Goal: Navigation & Orientation: Find specific page/section

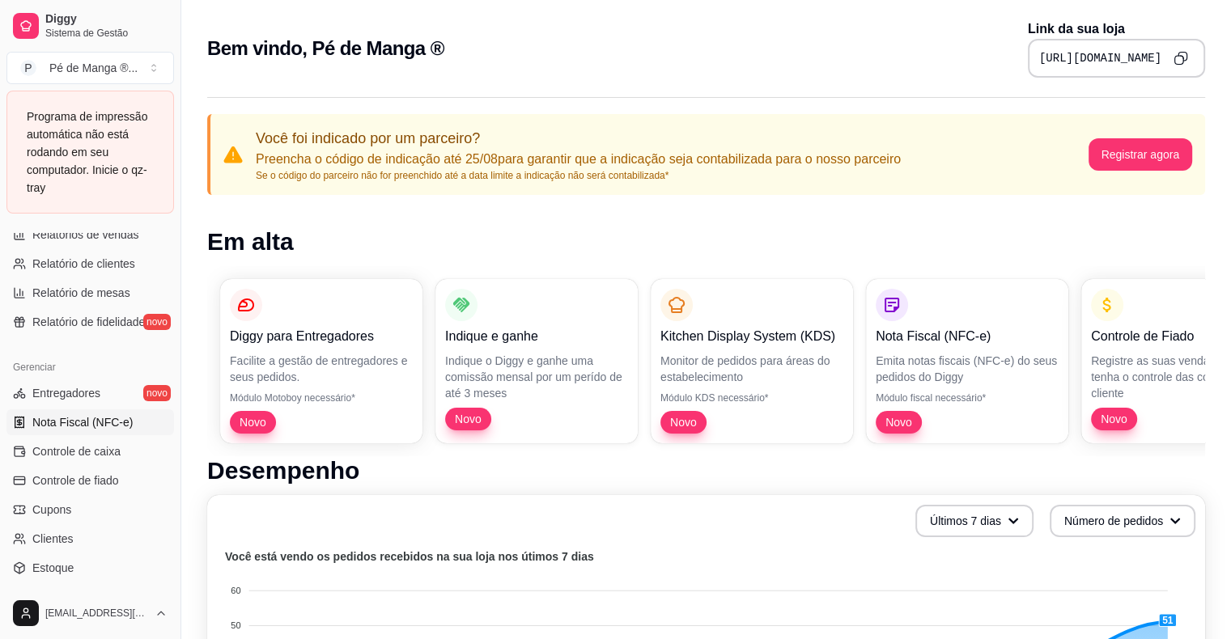
scroll to position [566, 0]
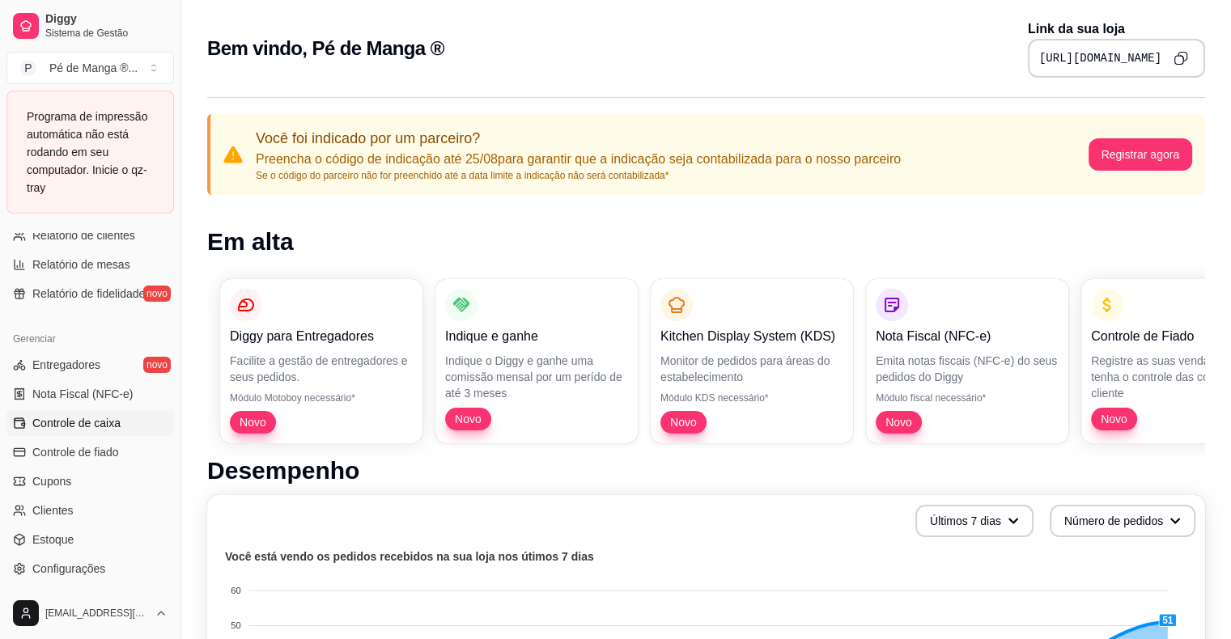
click at [98, 419] on span "Controle de caixa" at bounding box center [76, 423] width 88 height 16
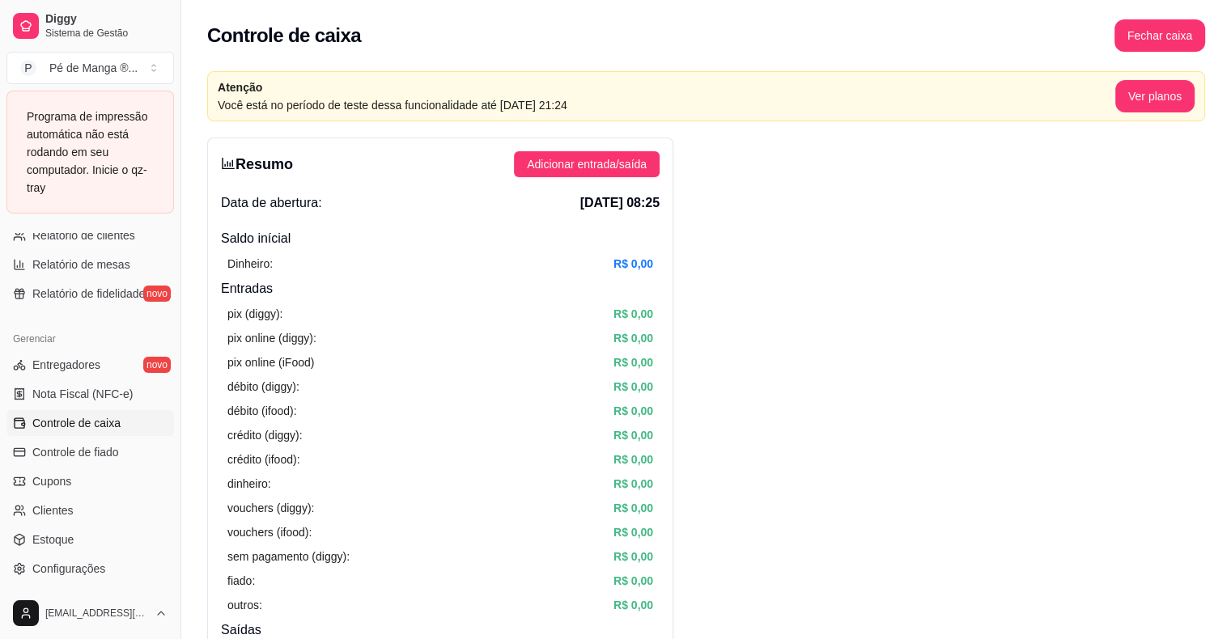
click at [87, 173] on div "Programa de impressão automática não está rodando em seu computador. Inicie o q…" at bounding box center [90, 152] width 127 height 89
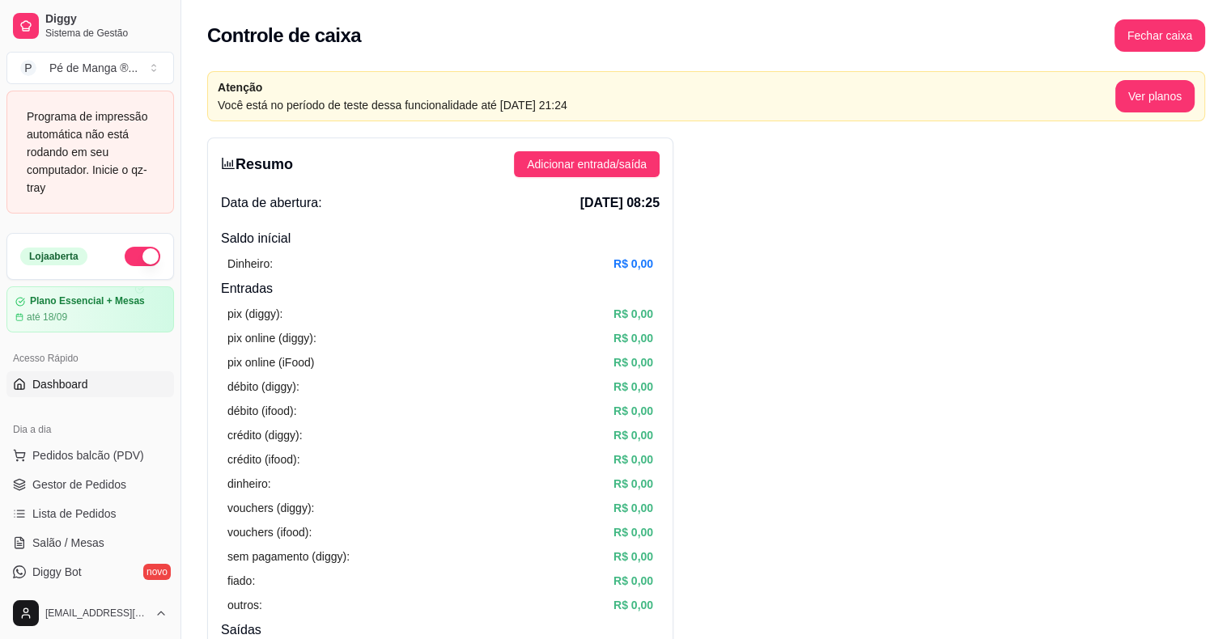
click at [125, 383] on link "Dashboard" at bounding box center [89, 384] width 167 height 26
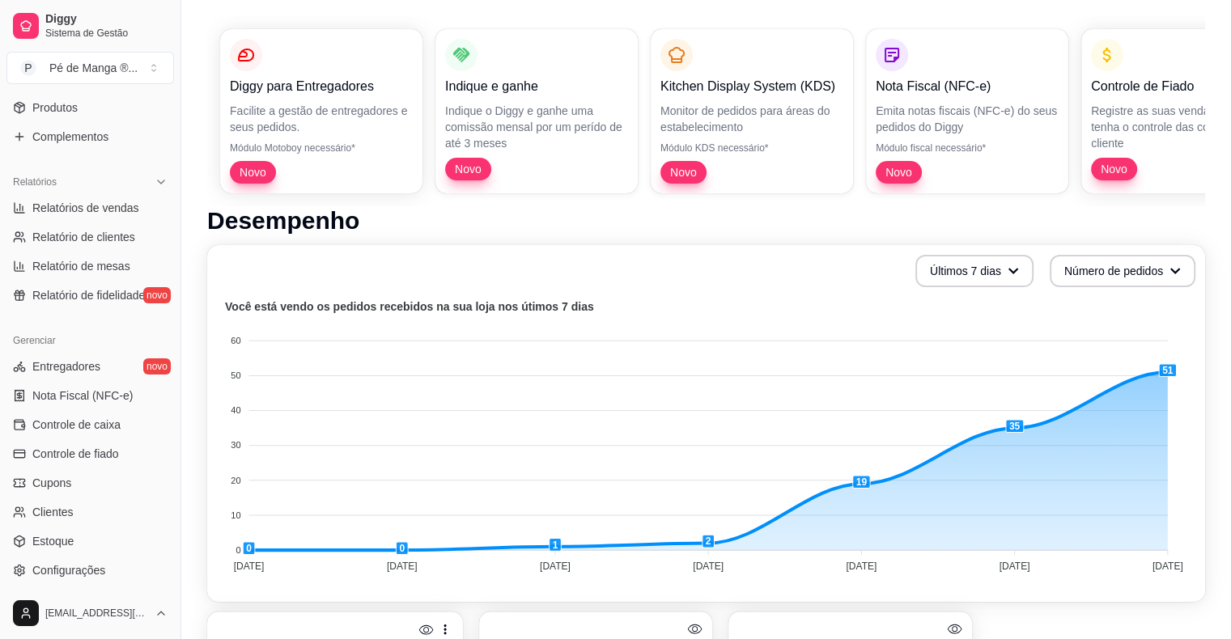
scroll to position [282, 0]
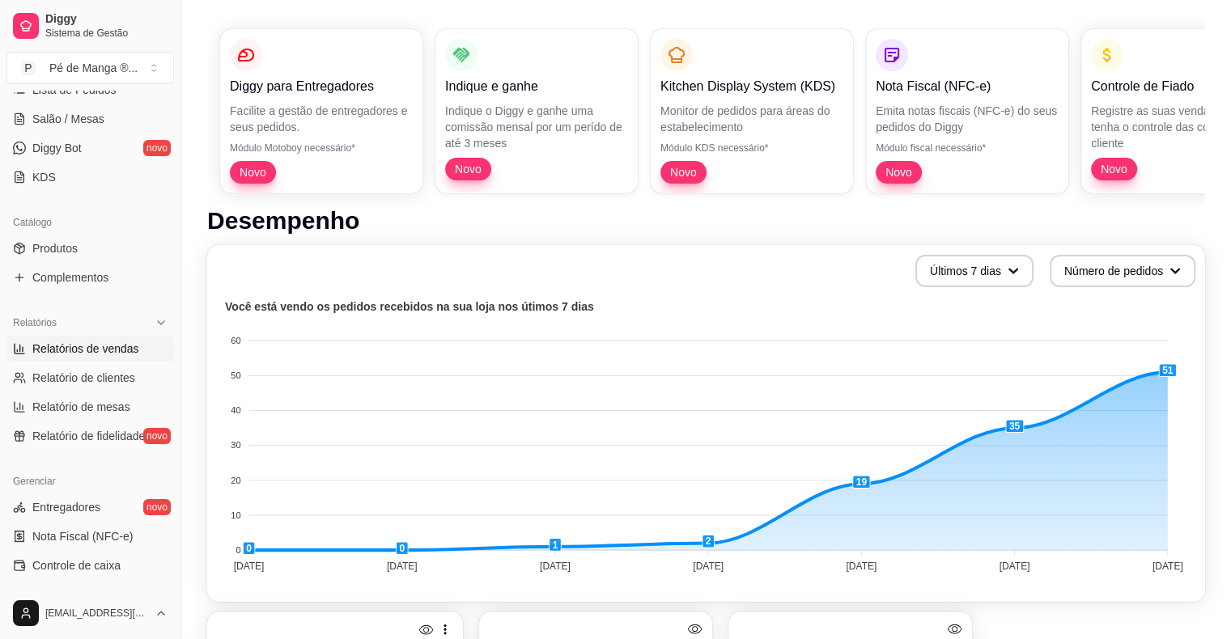
click at [112, 351] on span "Relatórios de vendas" at bounding box center [85, 349] width 107 height 16
select select "ALL"
select select "0"
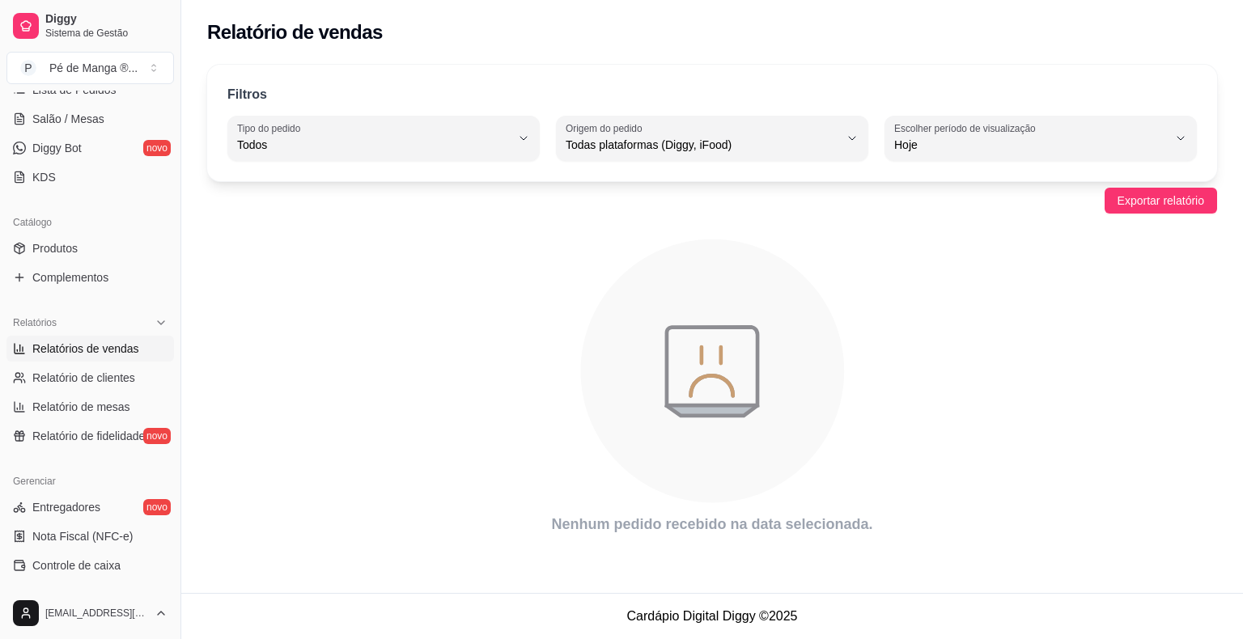
scroll to position [126, 0]
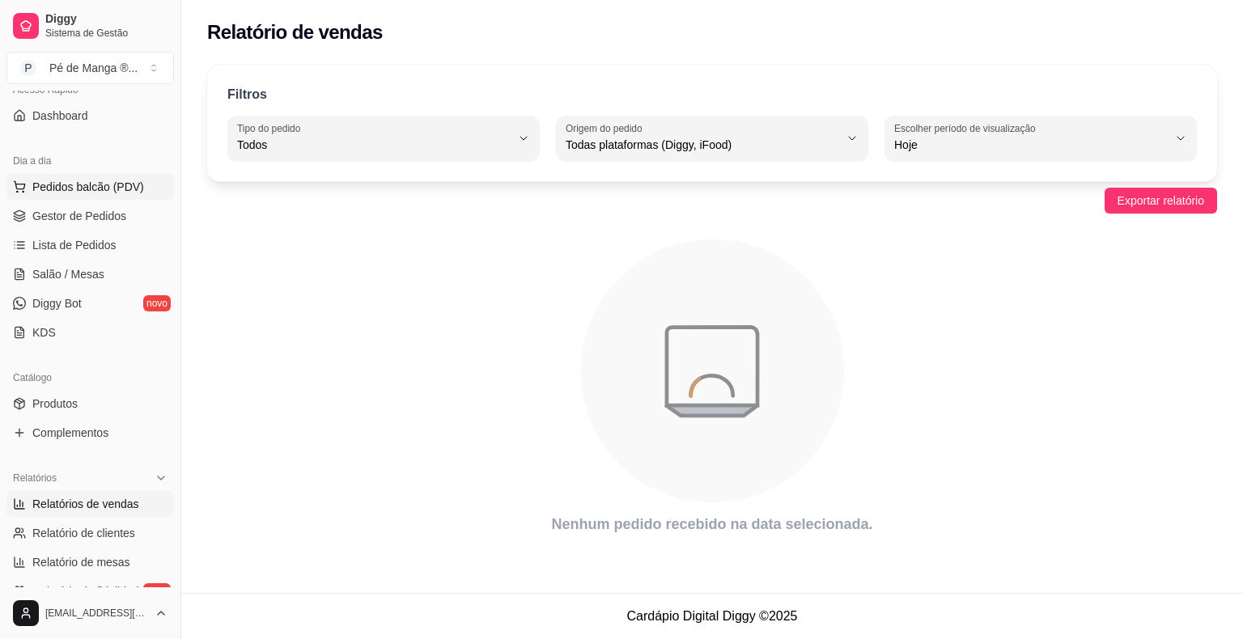
click at [114, 193] on span "Pedidos balcão (PDV)" at bounding box center [88, 187] width 112 height 16
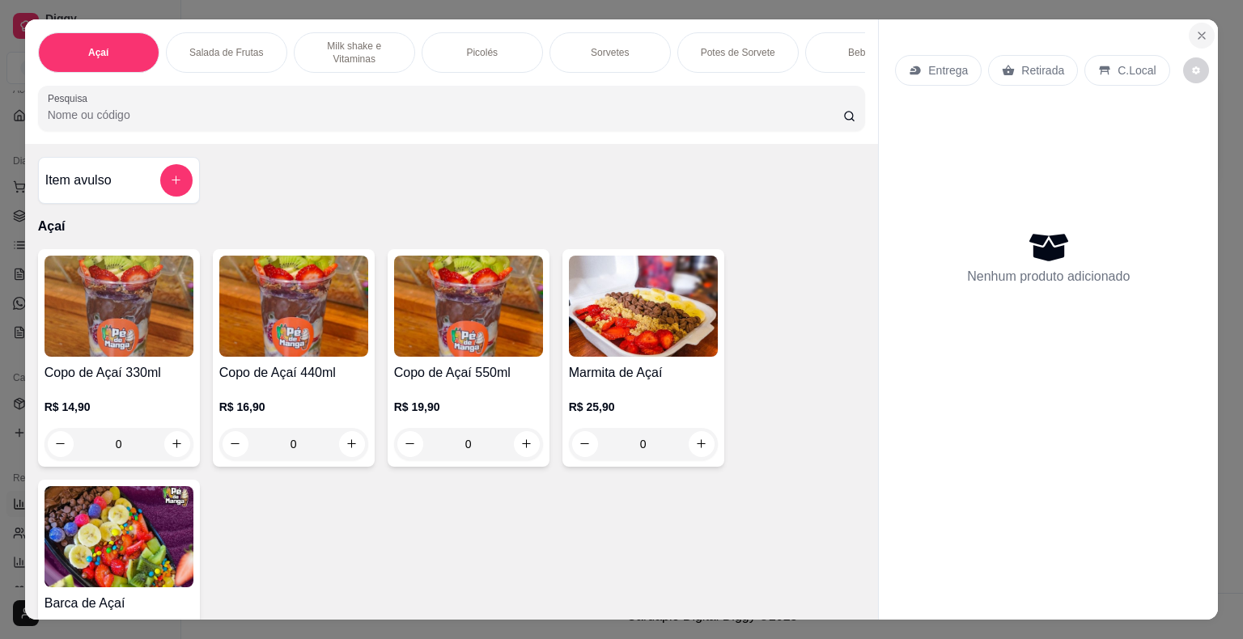
click at [1195, 29] on icon "Close" at bounding box center [1201, 35] width 13 height 13
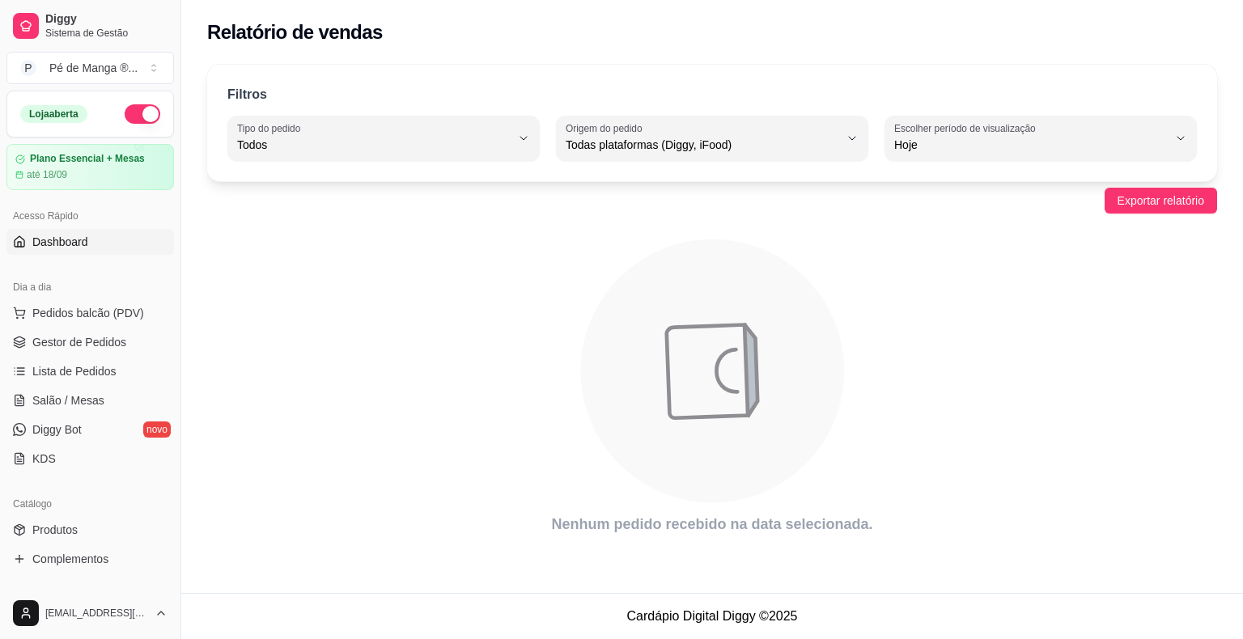
click at [48, 235] on span "Dashboard" at bounding box center [60, 242] width 56 height 16
